Goal: Book appointment/travel/reservation

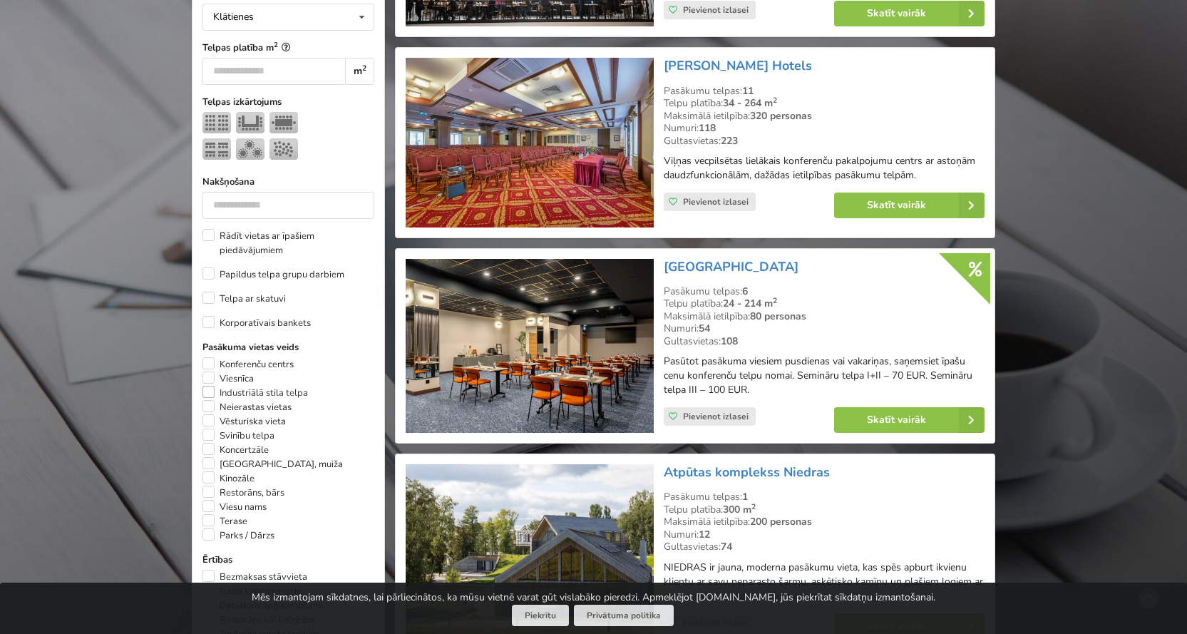
scroll to position [499, 0]
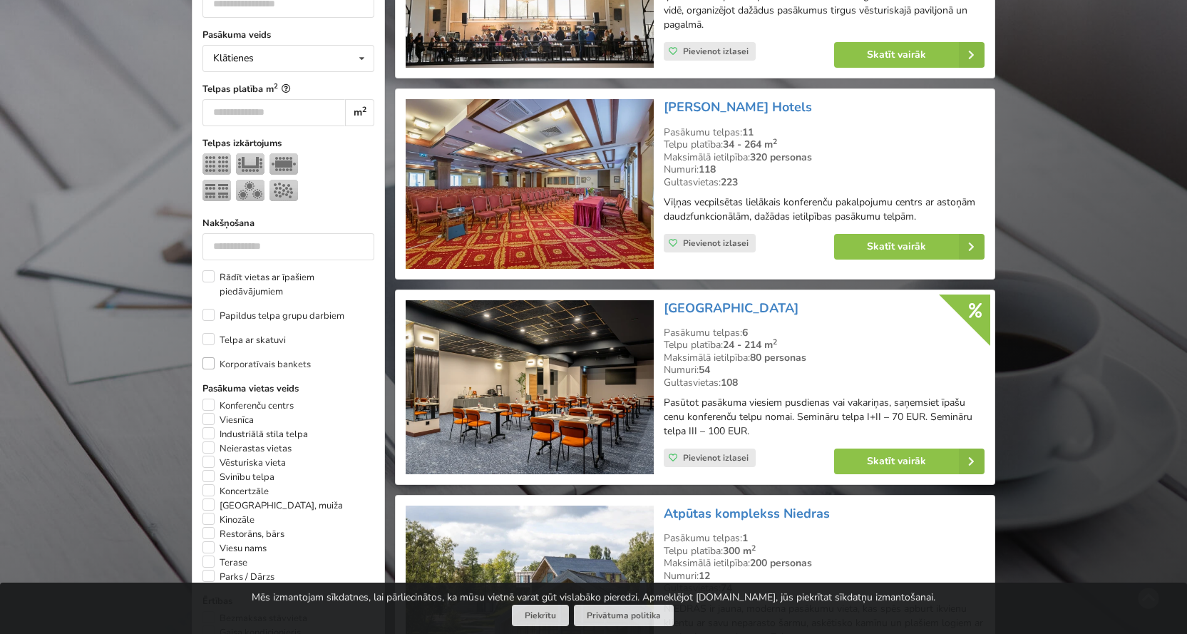
click at [206, 365] on label "Korporatīvais bankets" at bounding box center [256, 364] width 108 height 14
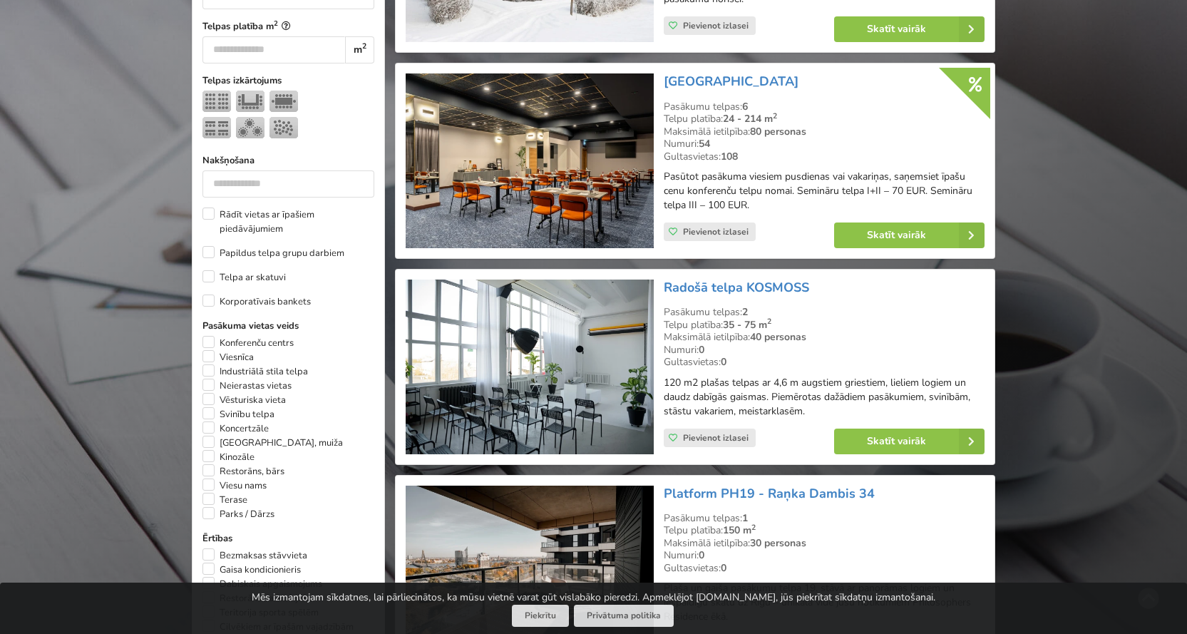
scroll to position [570, 0]
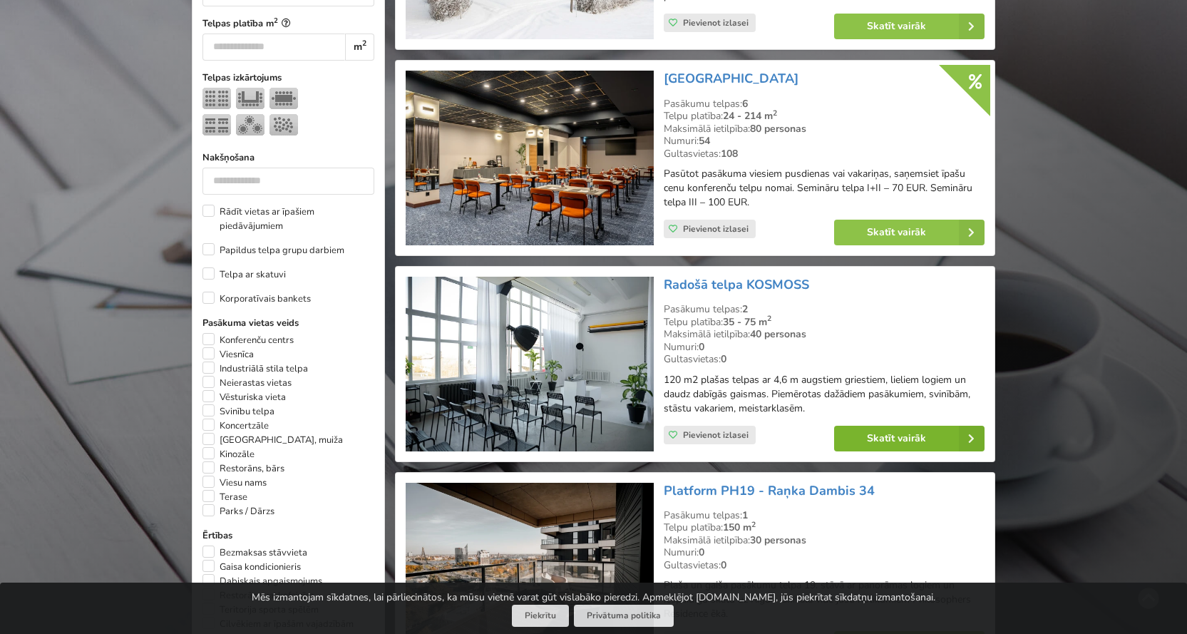
click at [891, 433] on link "Skatīt vairāk" at bounding box center [909, 439] width 150 height 26
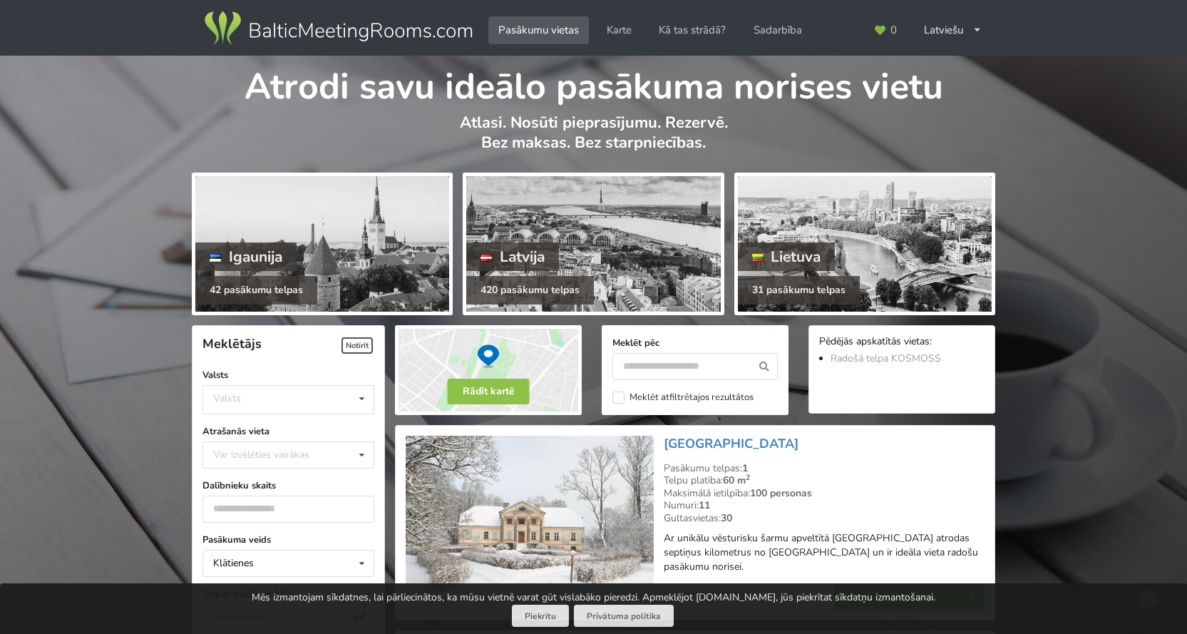
scroll to position [570, 0]
